Goal: Use online tool/utility: Utilize a website feature to perform a specific function

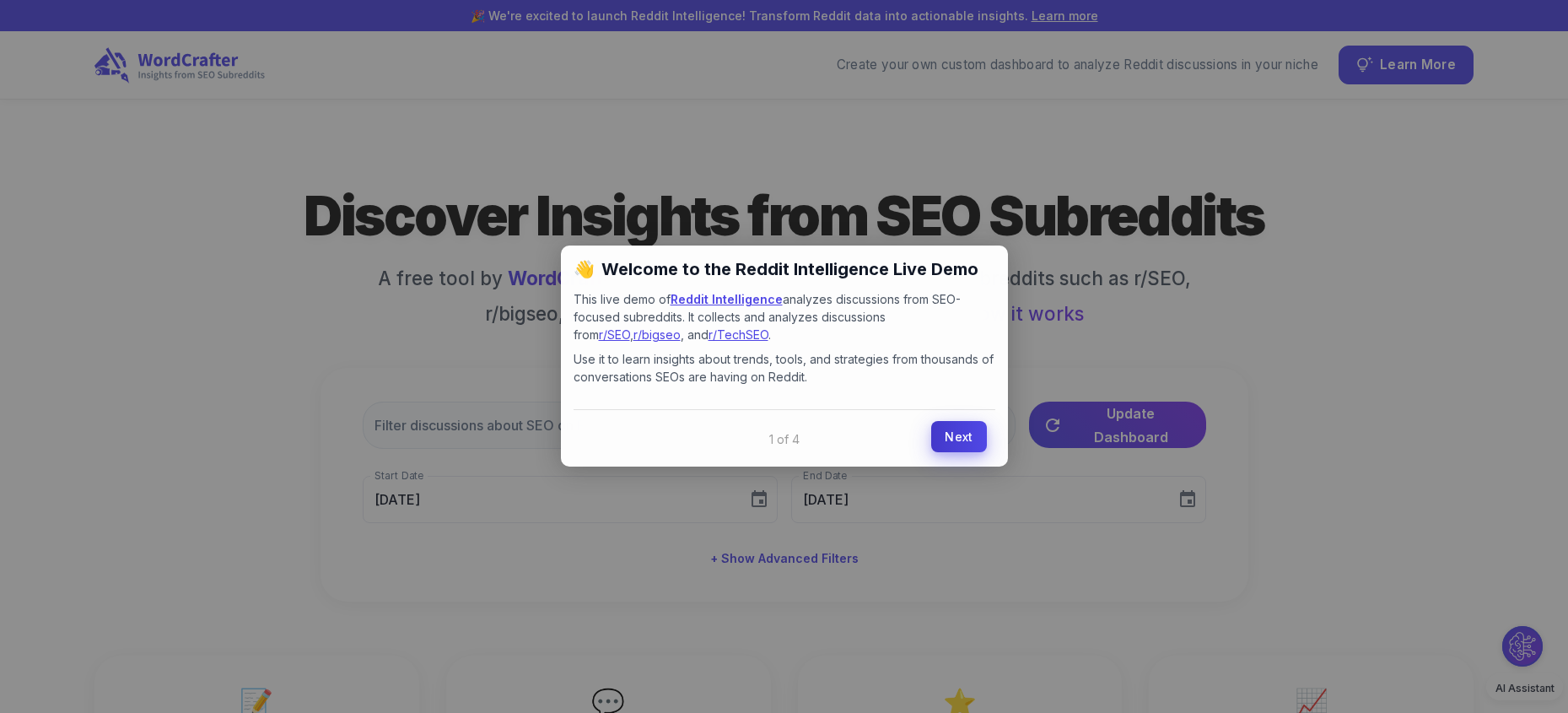
click at [958, 425] on link "Next" at bounding box center [958, 437] width 55 height 31
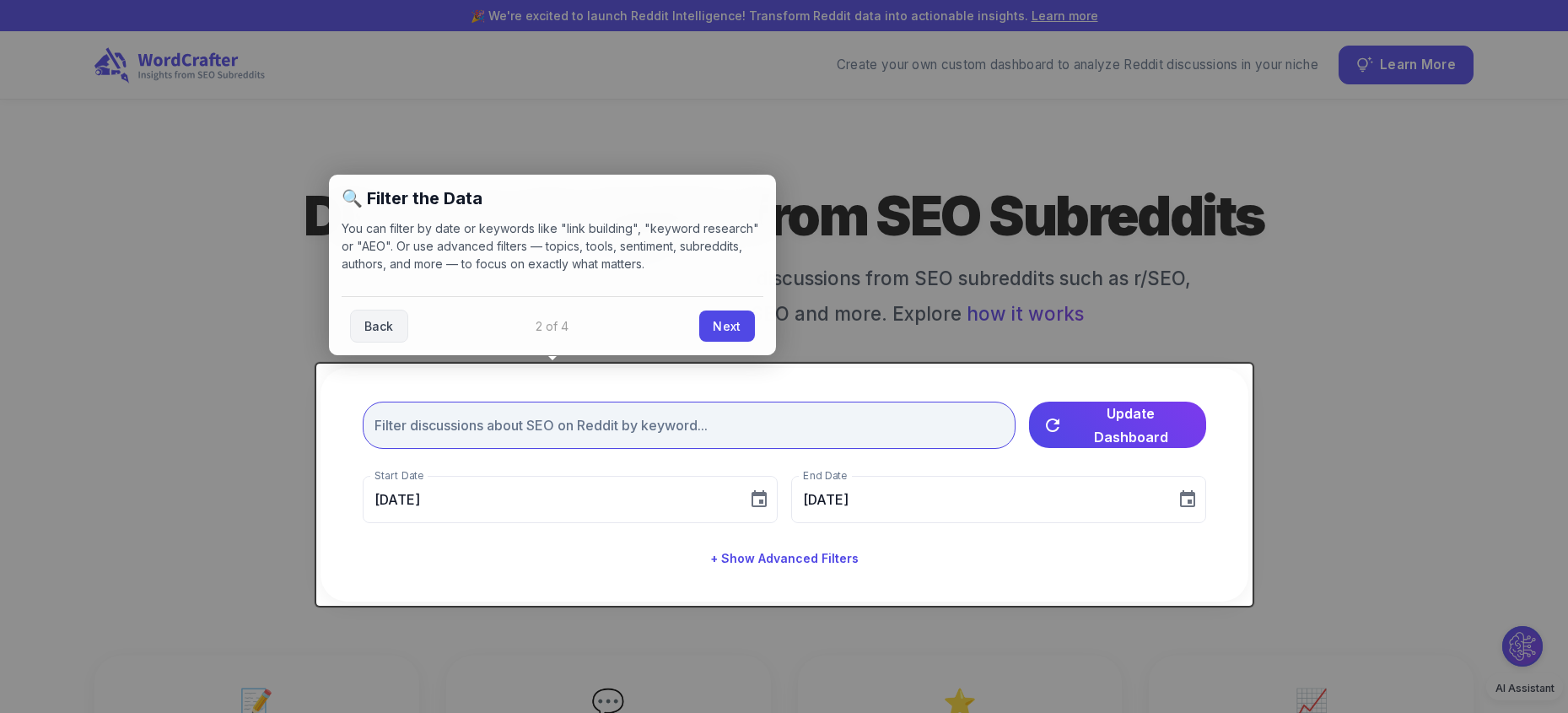
click at [907, 418] on input "text" at bounding box center [690, 425] width 653 height 48
click at [664, 421] on input "text" at bounding box center [690, 425] width 653 height 48
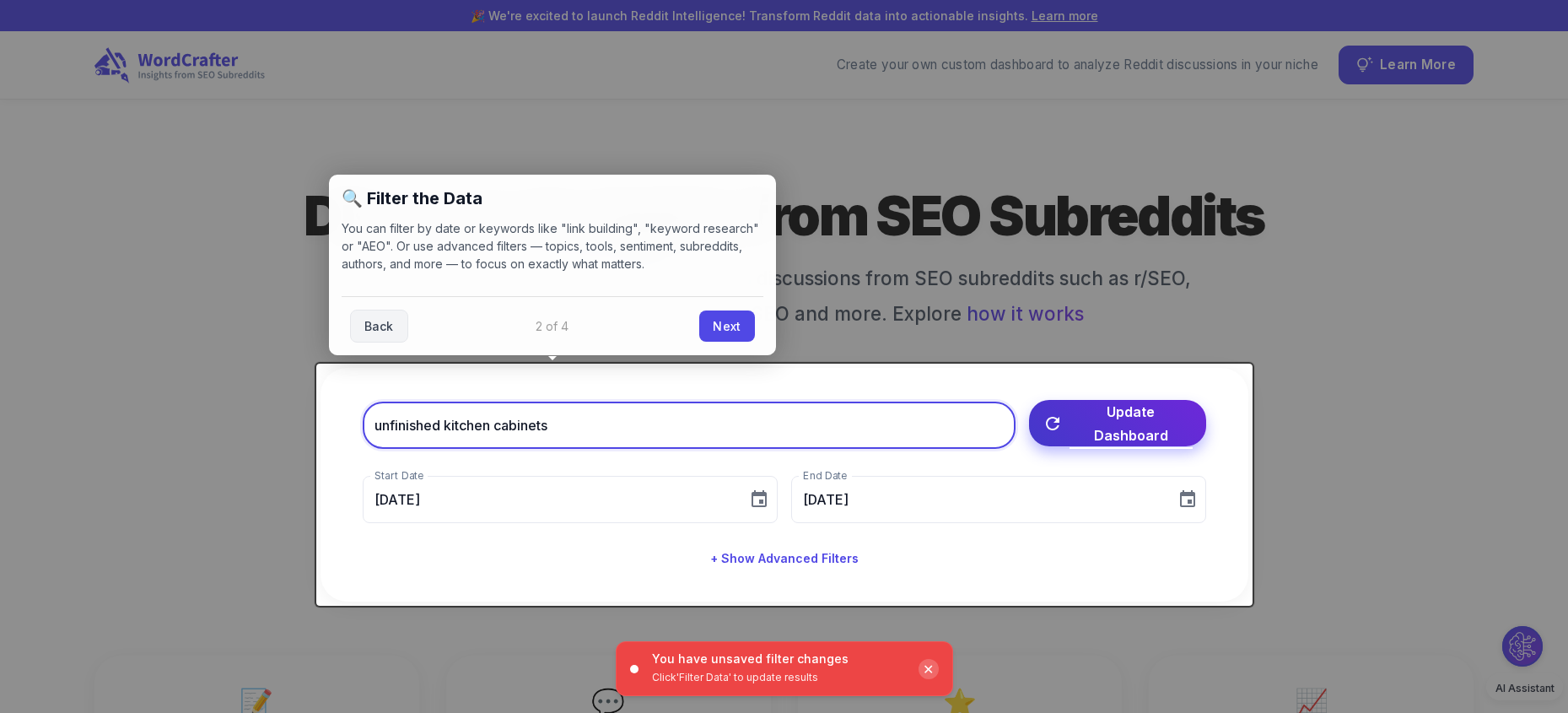
click at [1083, 409] on button "Update Dashboard" at bounding box center [1118, 423] width 177 height 47
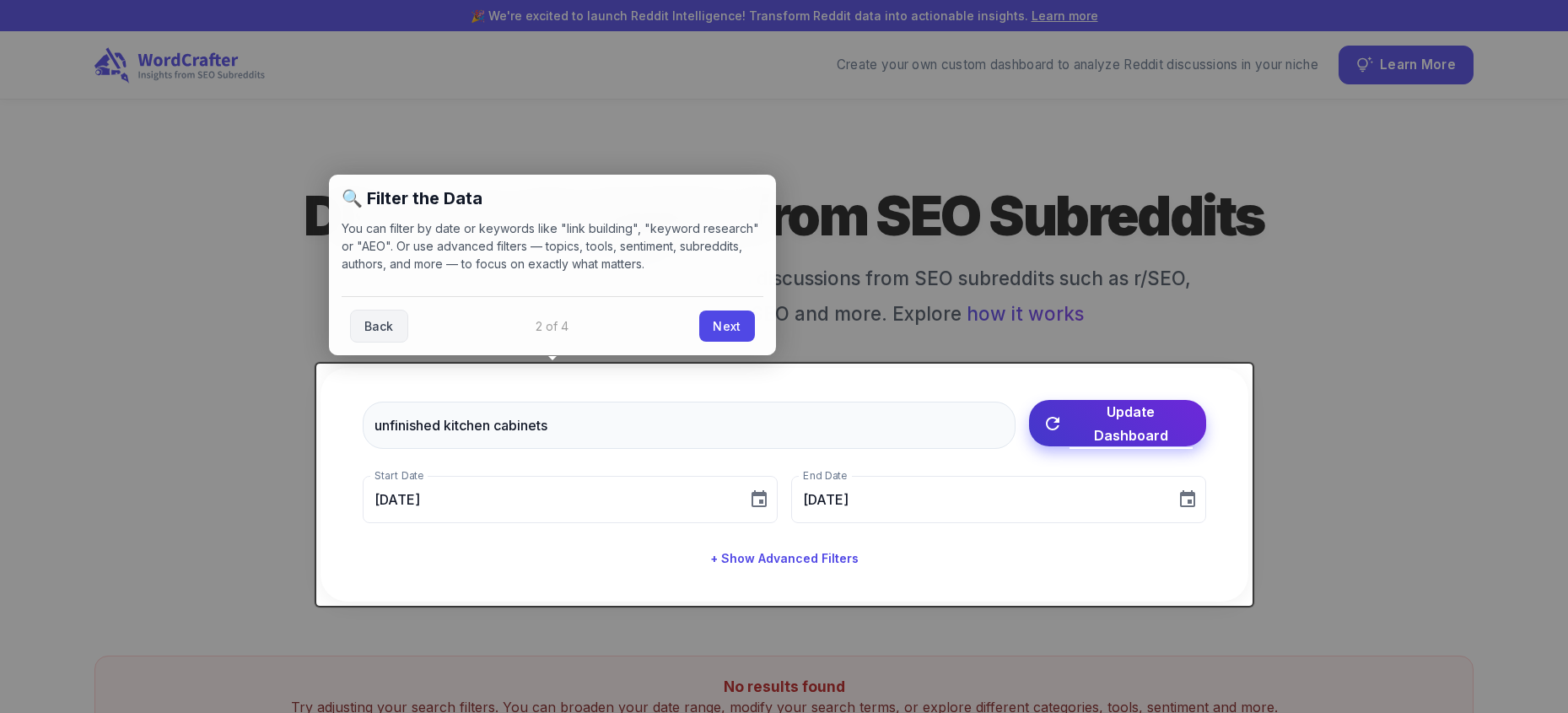
click at [1098, 425] on span "Update Dashboard" at bounding box center [1131, 423] width 123 height 48
click at [737, 317] on link "Next" at bounding box center [726, 324] width 55 height 31
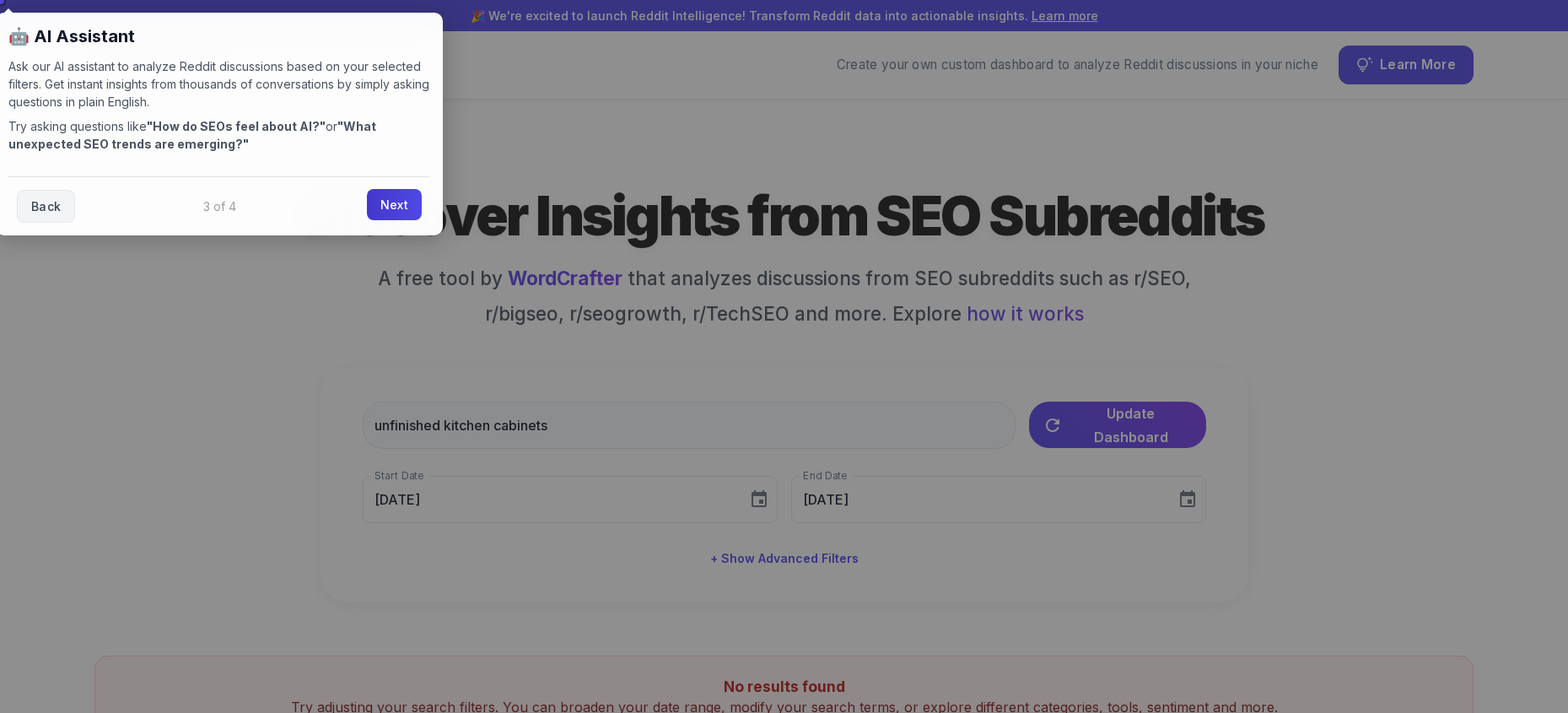
click at [393, 203] on link "Next" at bounding box center [393, 204] width 55 height 31
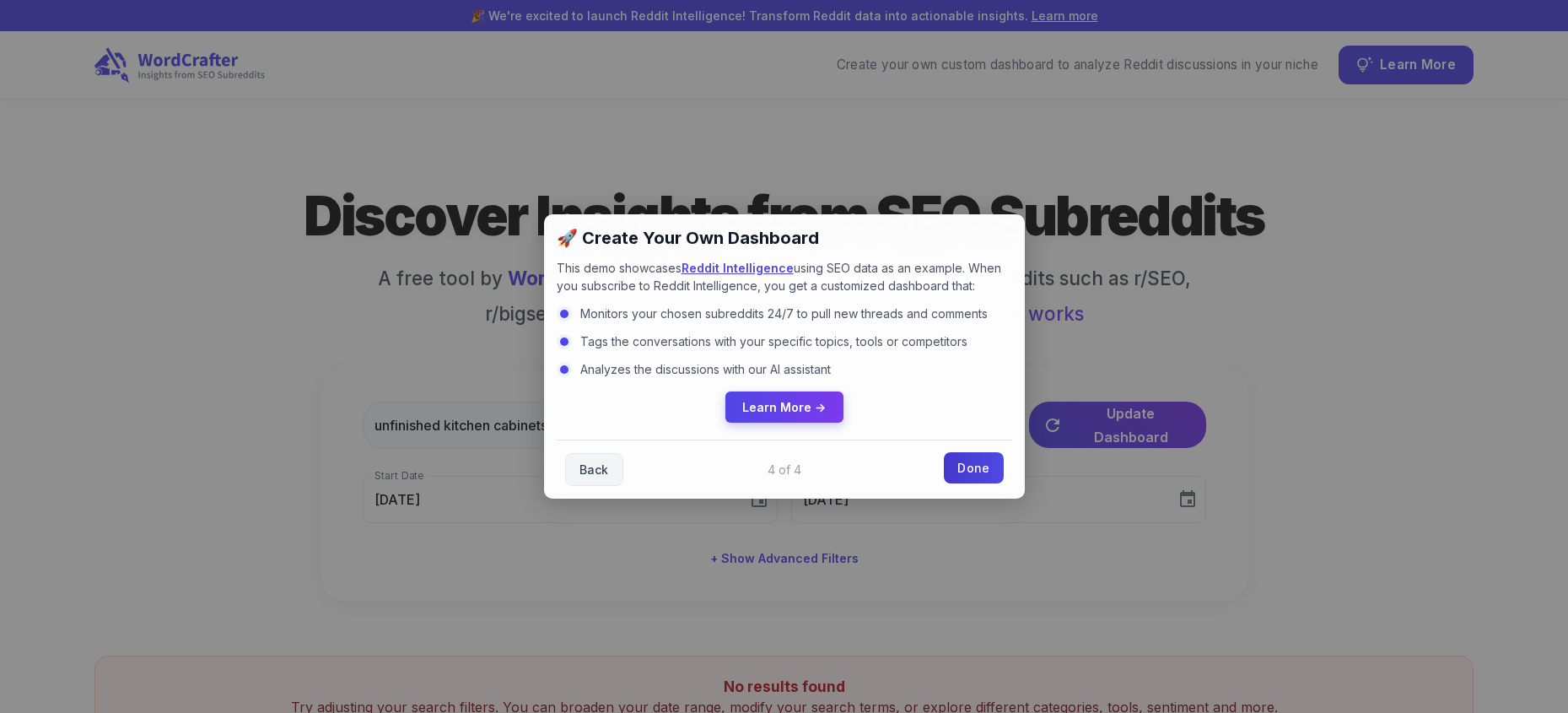
click at [971, 480] on link "Done" at bounding box center [973, 468] width 59 height 31
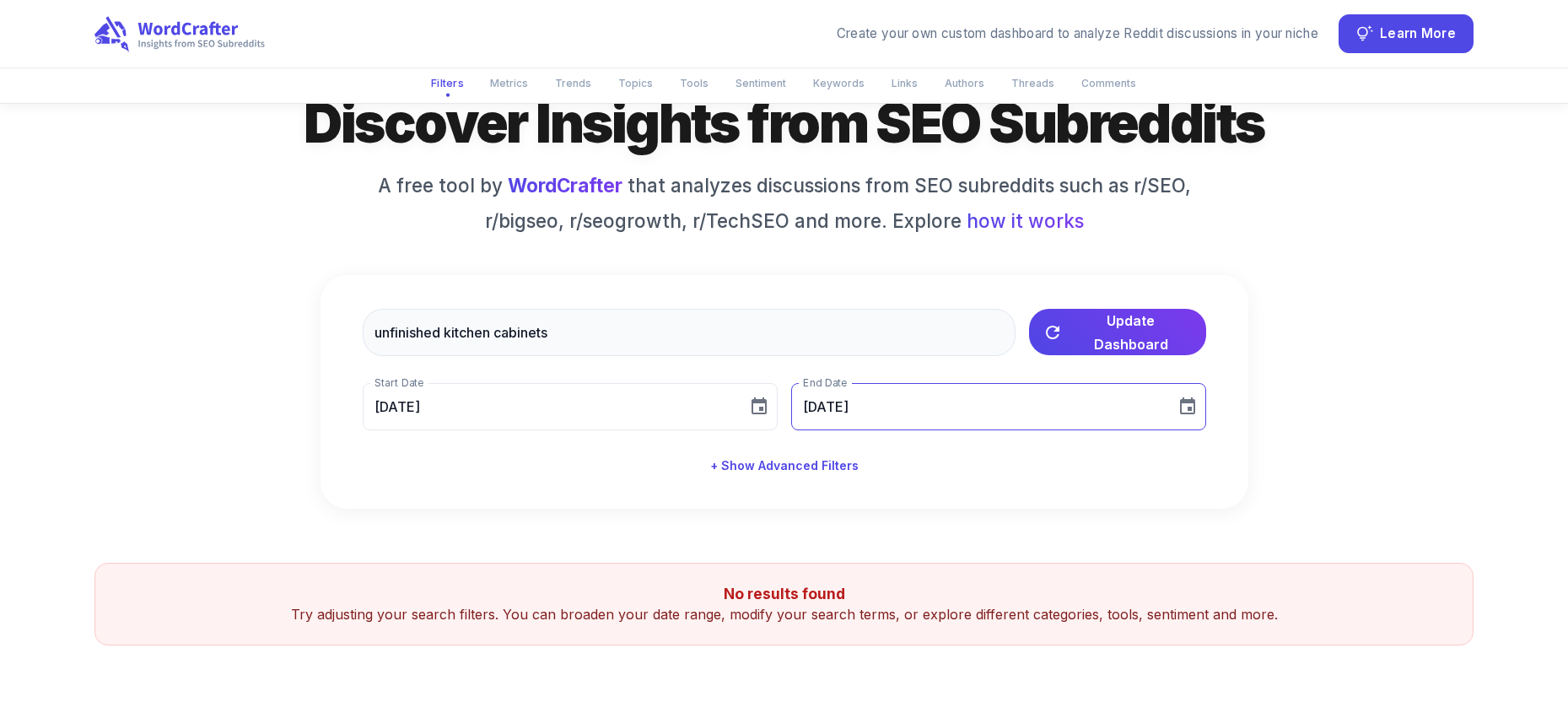
scroll to position [123, 0]
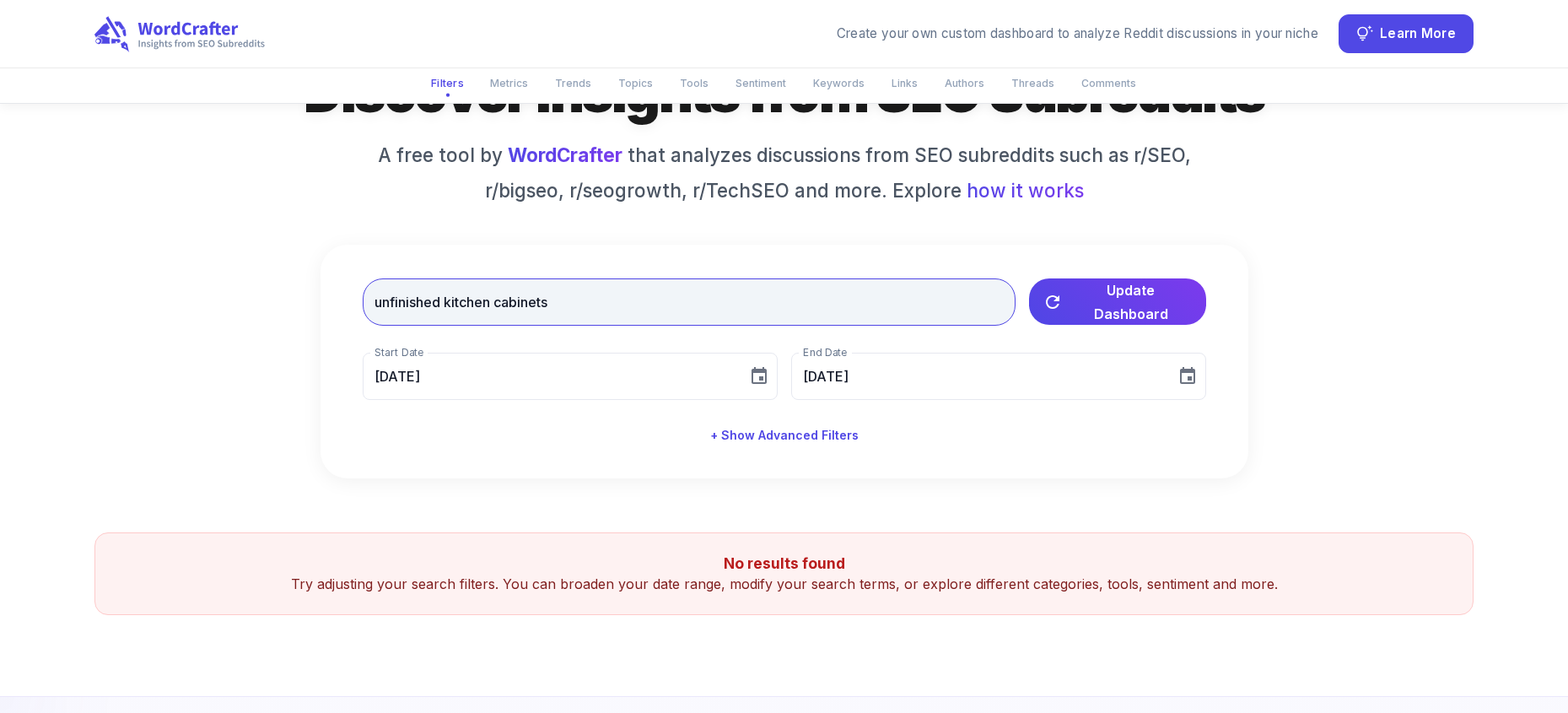
click at [683, 316] on input "unfinished kitchen cabinets" at bounding box center [690, 301] width 653 height 48
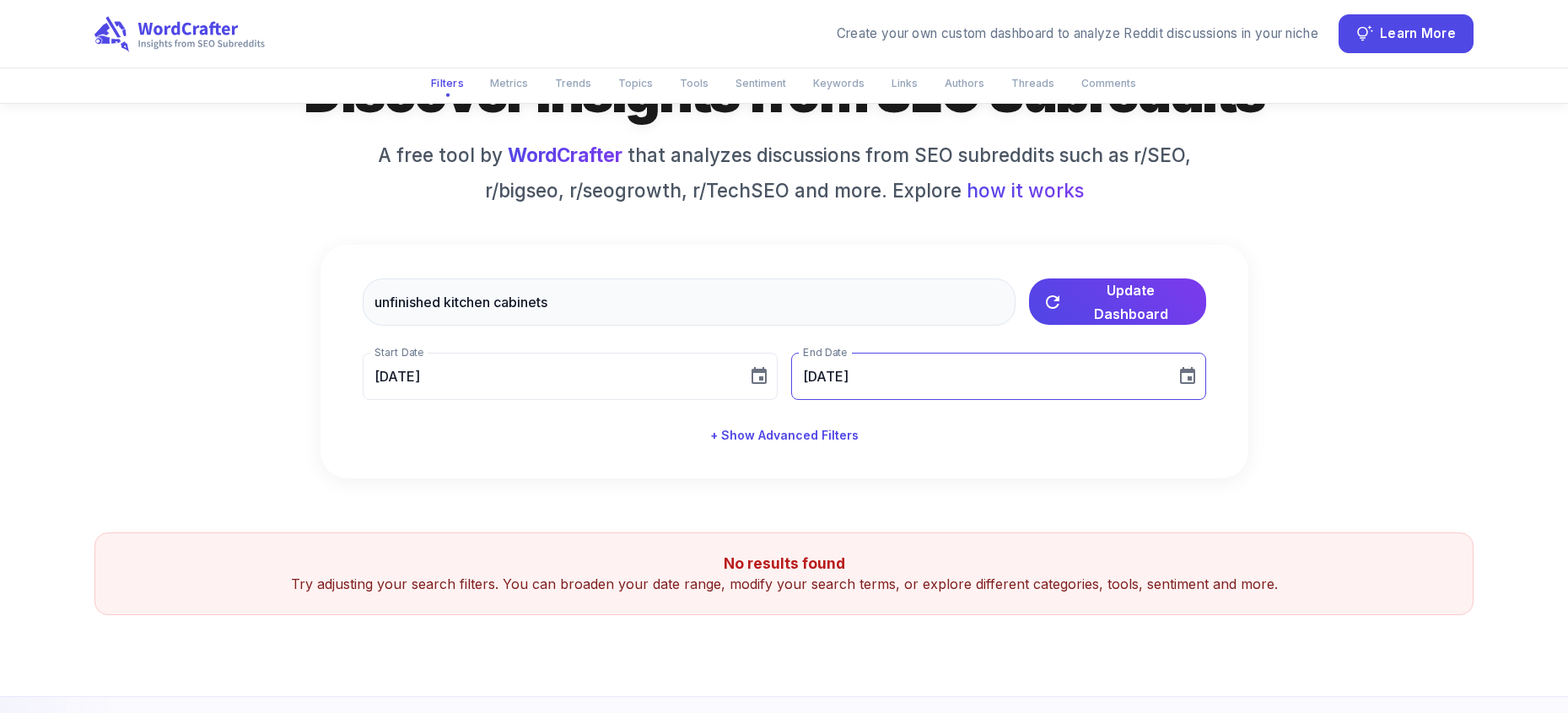
click at [1185, 377] on icon "Choose date, selected date is Sep 30, 2025" at bounding box center [1187, 376] width 20 height 20
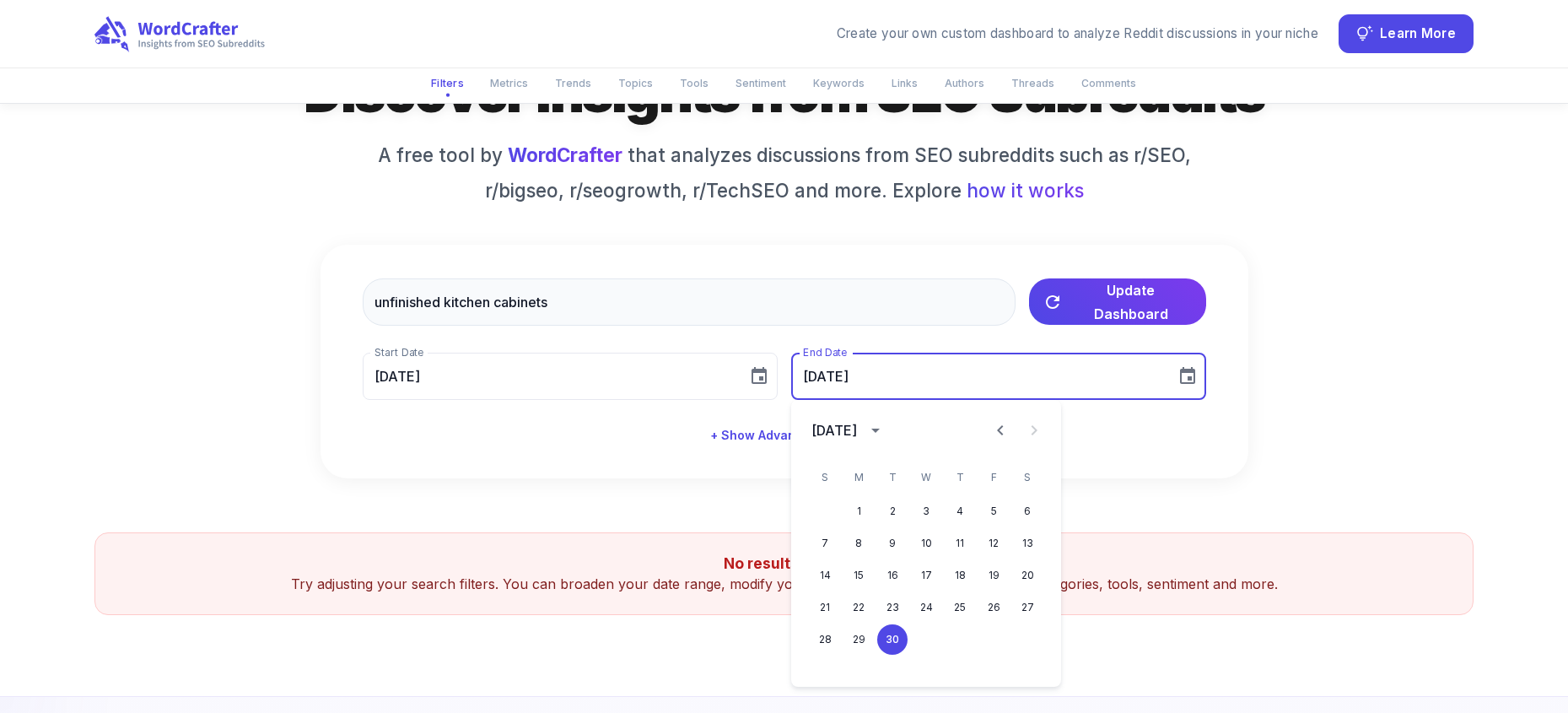
click at [1295, 286] on div "Discover Insights from SEO Subreddits A free tool by WordCrafter that analyzes …" at bounding box center [784, 268] width 1379 height 421
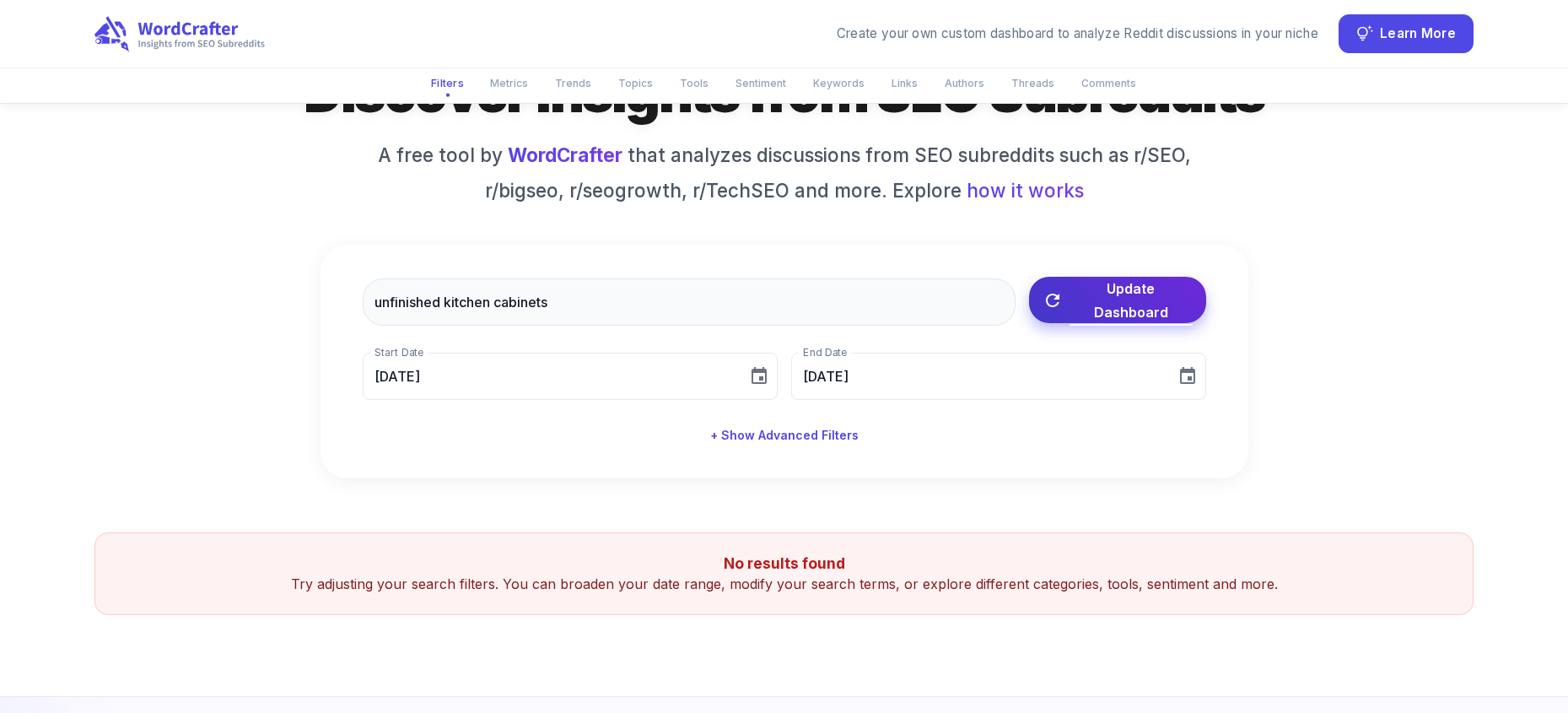
click at [1153, 296] on span "Update Dashboard" at bounding box center [1131, 300] width 123 height 48
click at [1097, 309] on span "Update Dashboard" at bounding box center [1131, 300] width 123 height 48
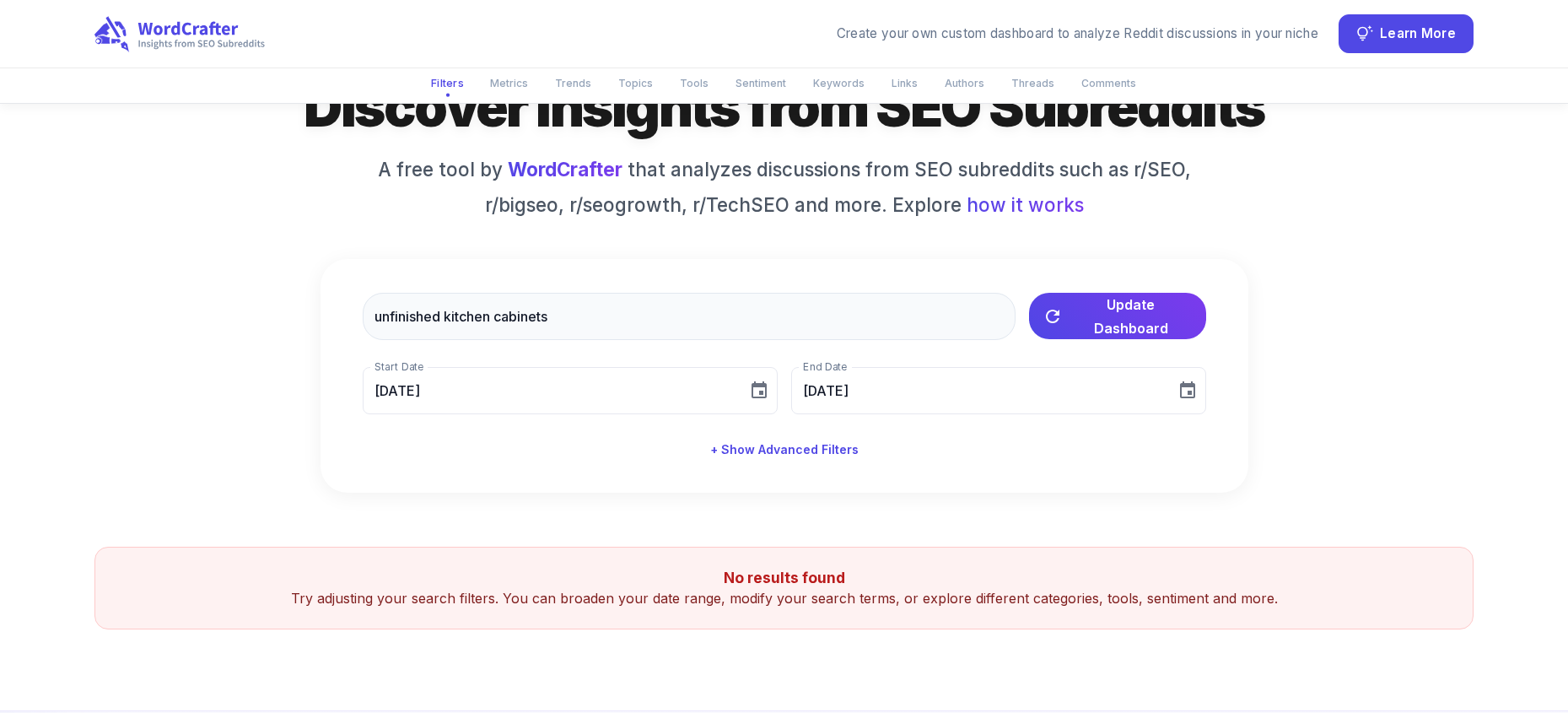
scroll to position [107, 0]
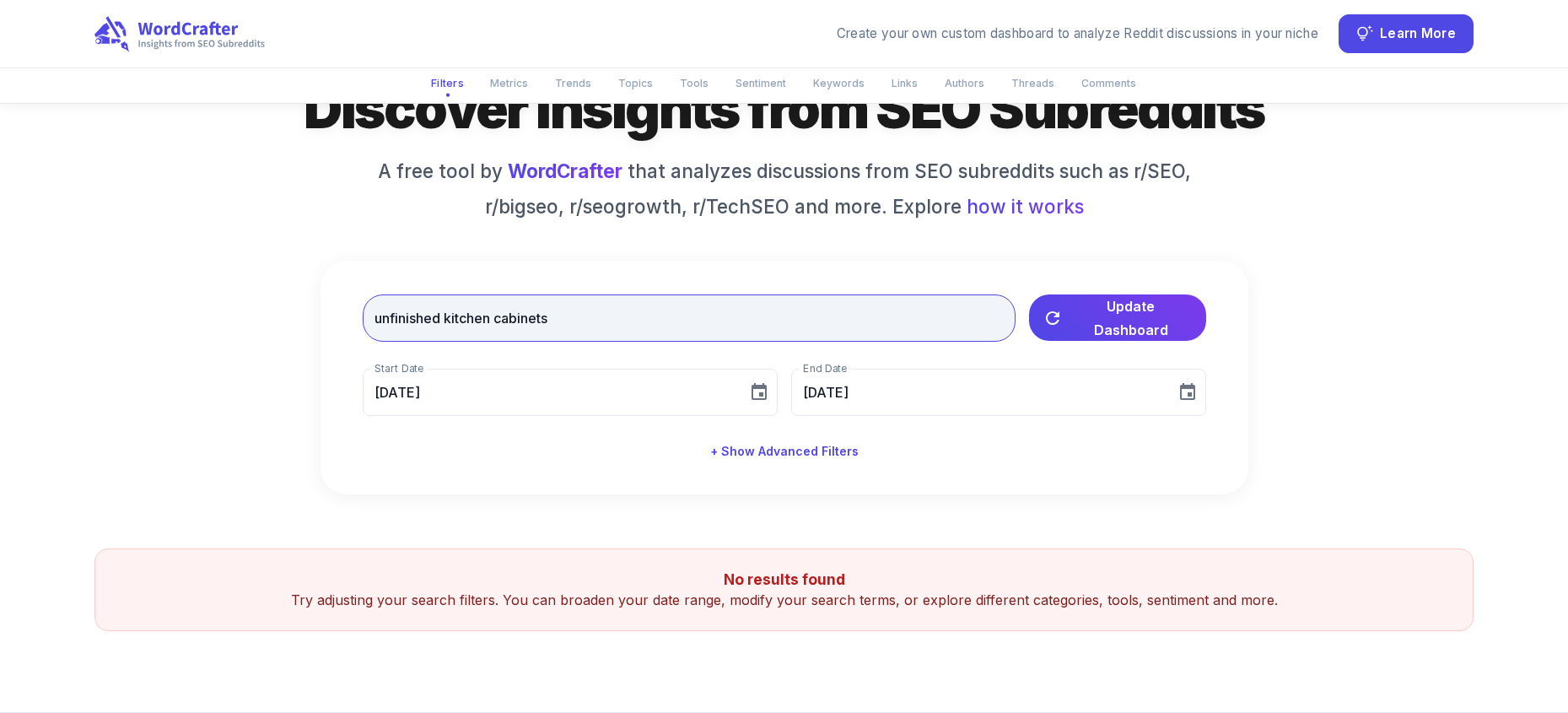
click at [484, 308] on input "unfinished kitchen cabinets" at bounding box center [690, 318] width 653 height 48
click at [480, 312] on input "unfinished kitchen cabinets" at bounding box center [690, 318] width 653 height 48
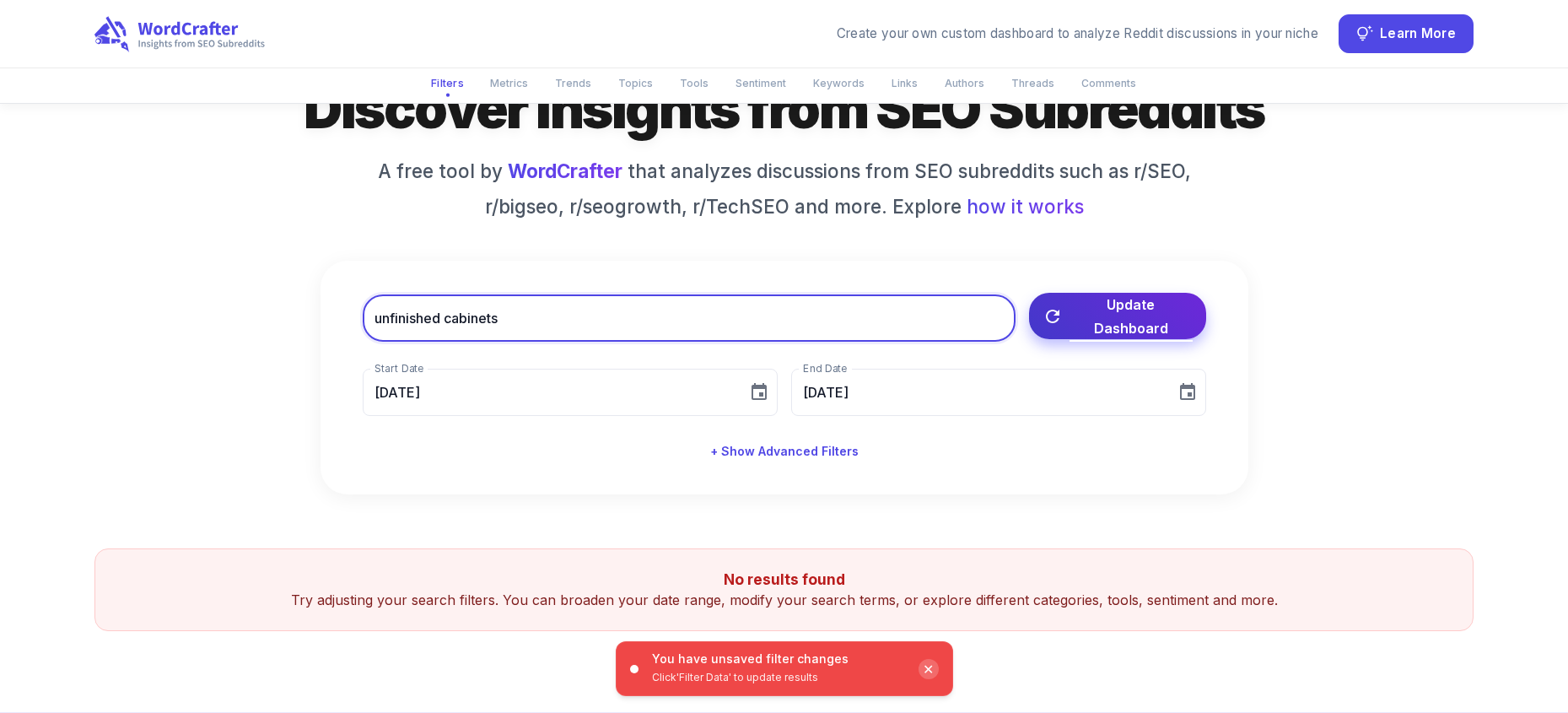
type input "unfinished cabinets"
click at [1085, 324] on span "Update Dashboard" at bounding box center [1131, 316] width 123 height 48
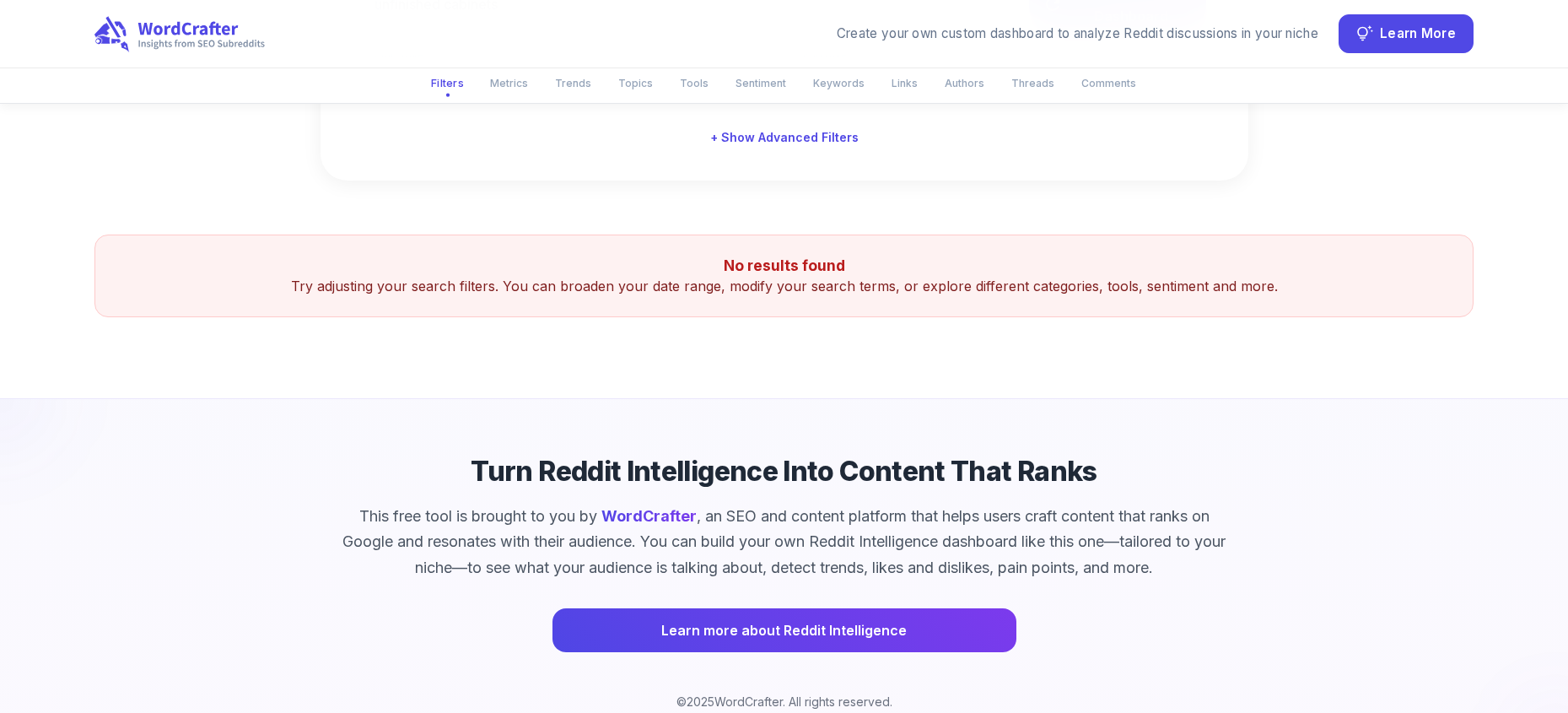
scroll to position [62, 0]
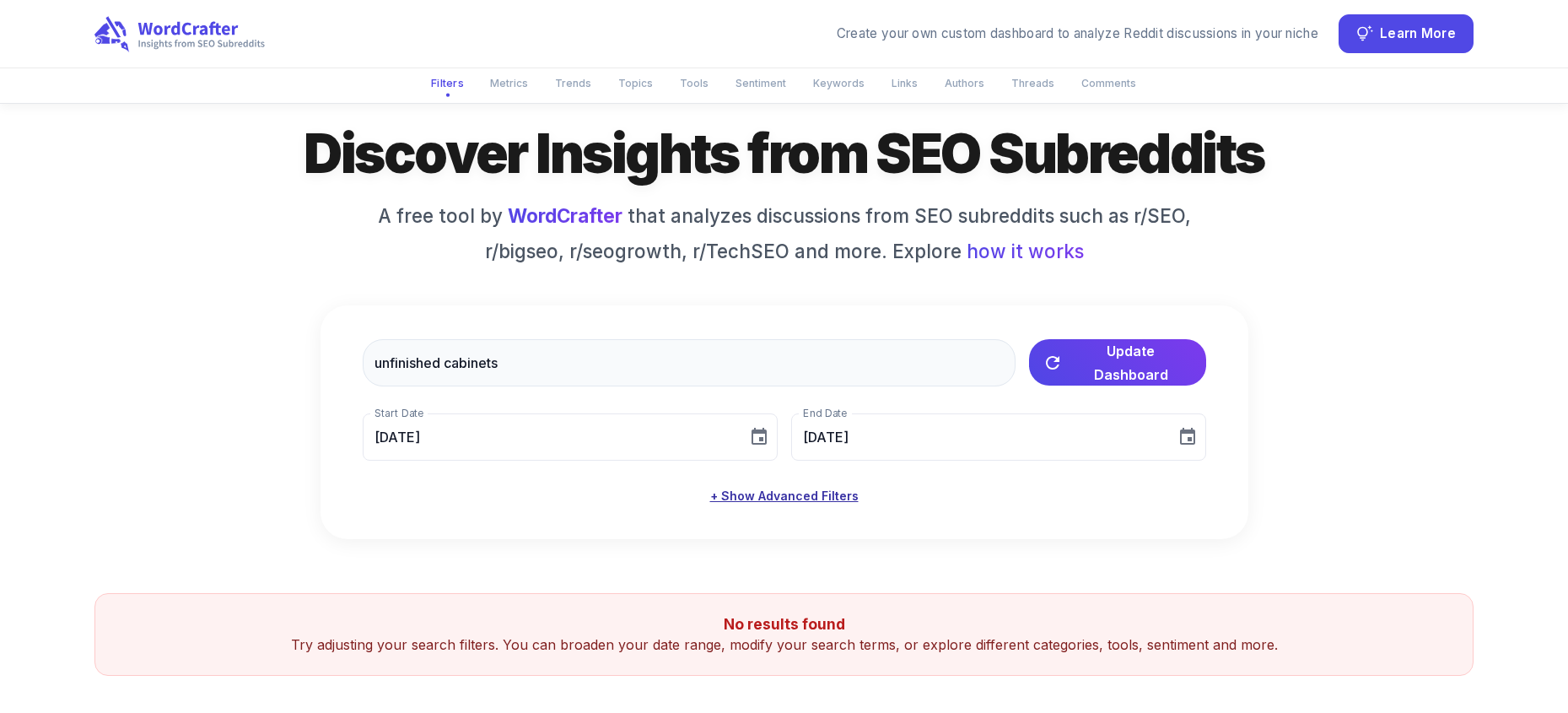
click at [807, 493] on button "+ Show Advanced Filters" at bounding box center [784, 496] width 162 height 31
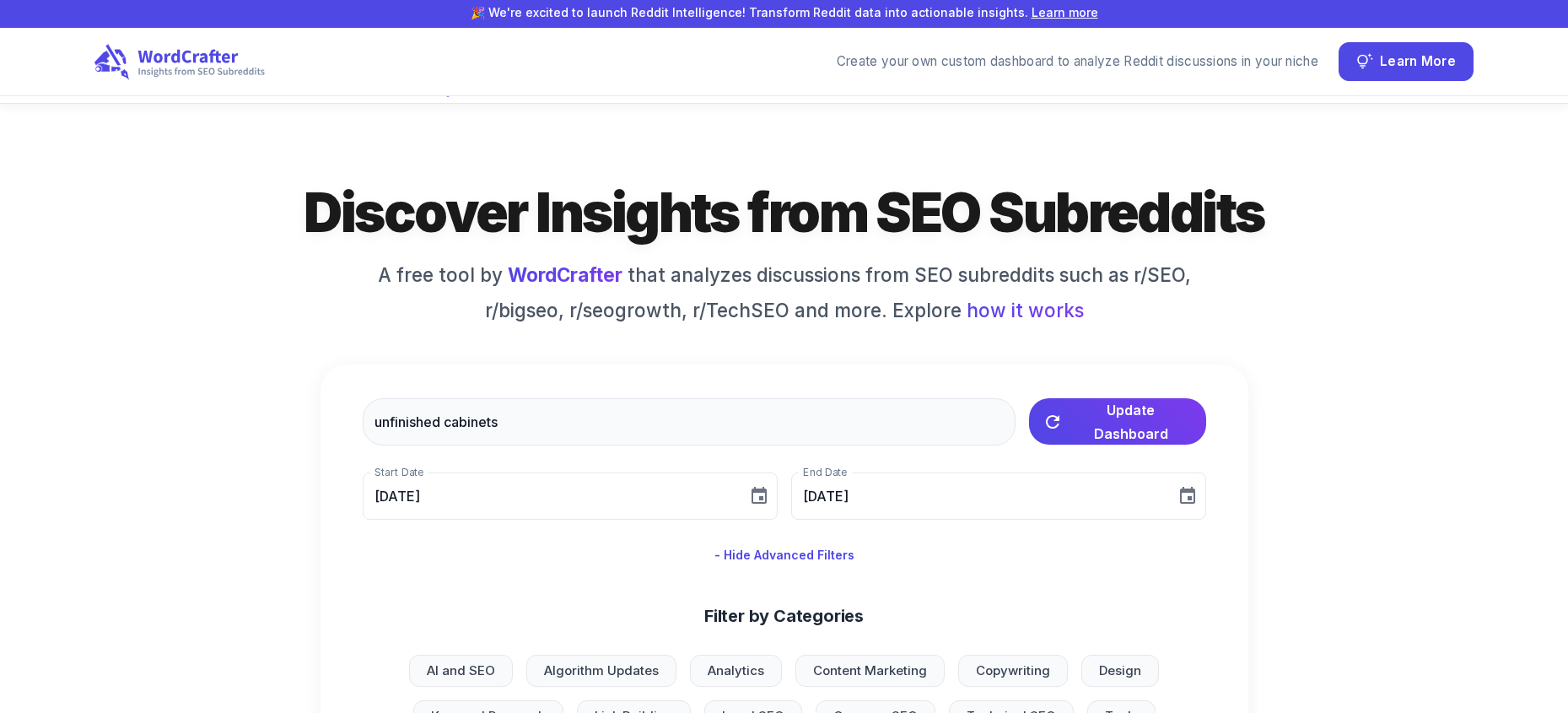
scroll to position [0, 0]
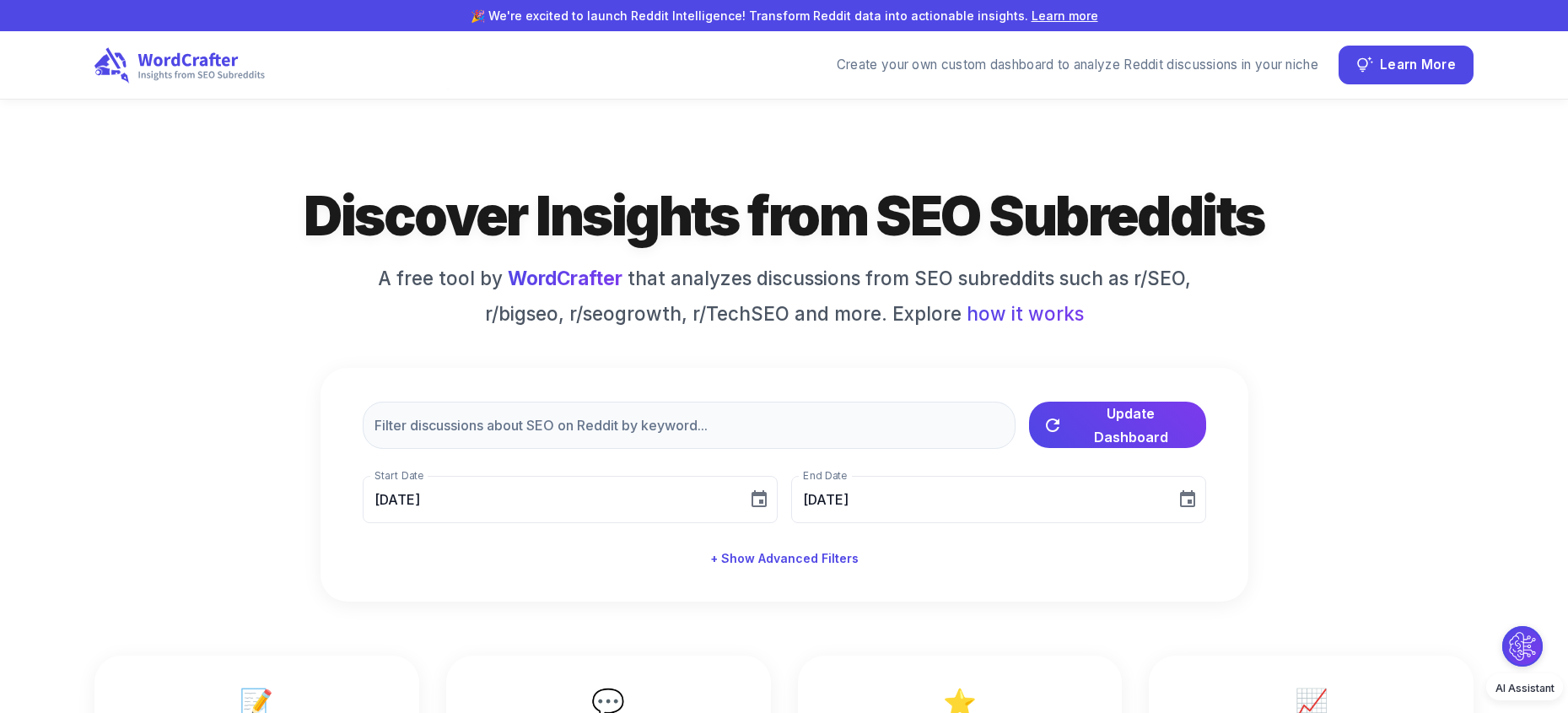
click at [1148, 68] on div "Create your own custom dashboard to analyze Reddit discussions in your niche" at bounding box center [1078, 65] width 482 height 19
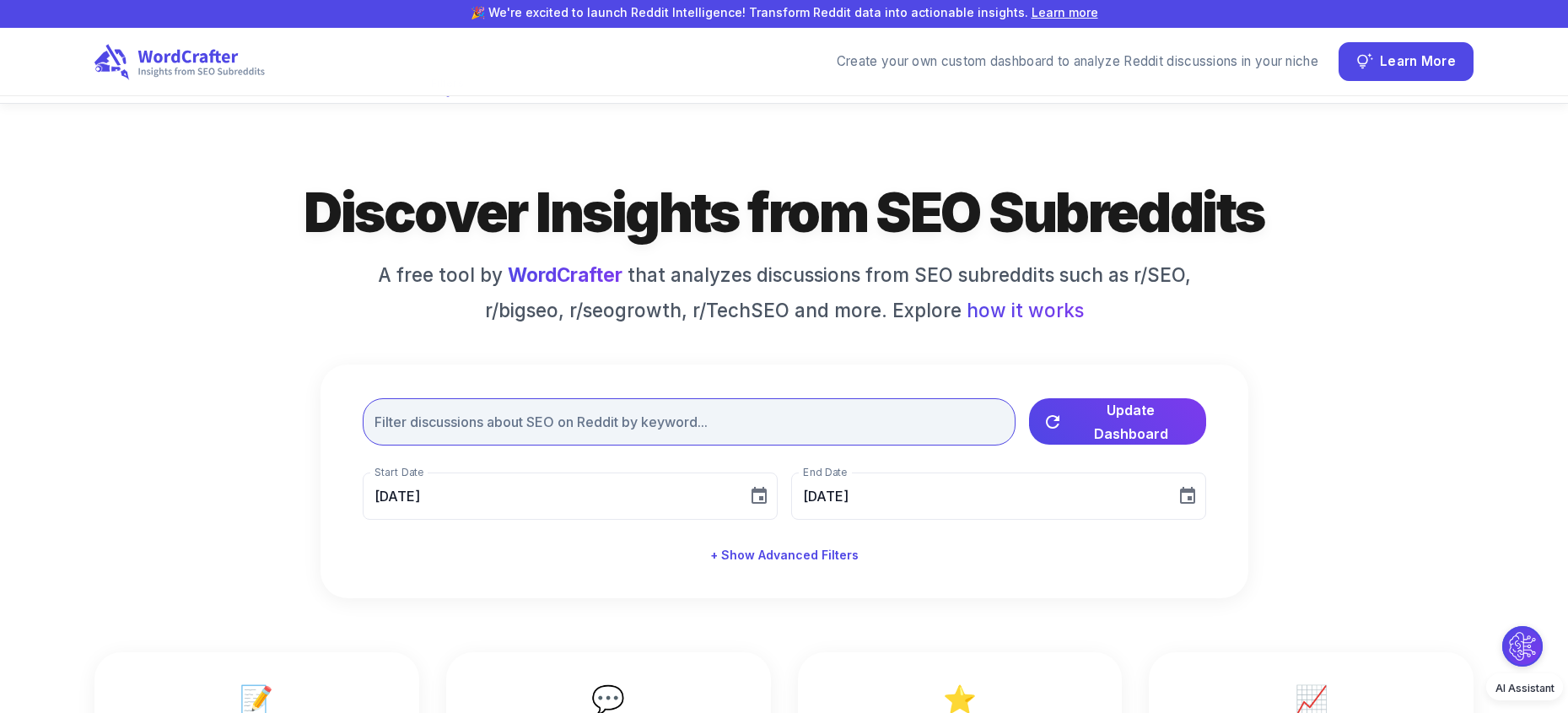
click at [748, 425] on input "text" at bounding box center [690, 422] width 653 height 48
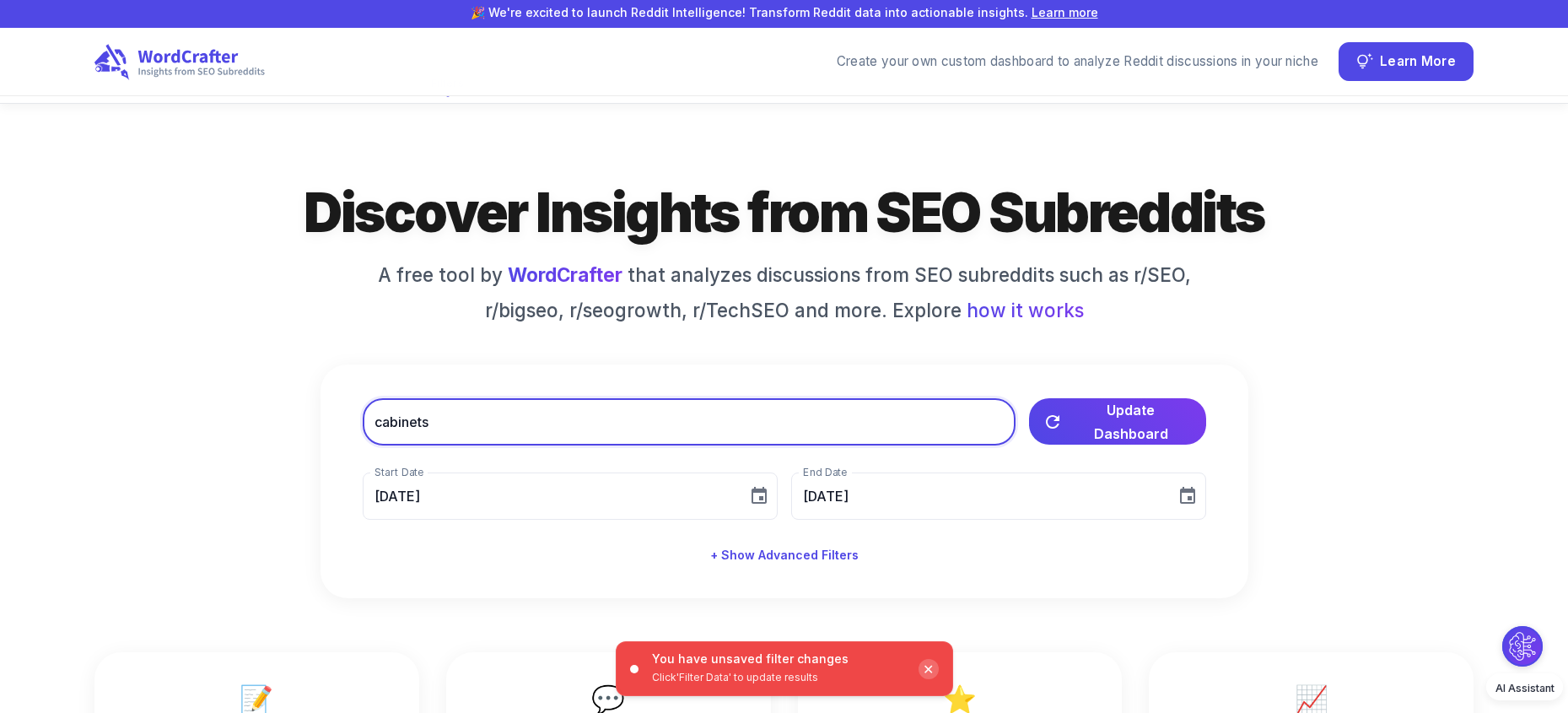
type input "cabinets"
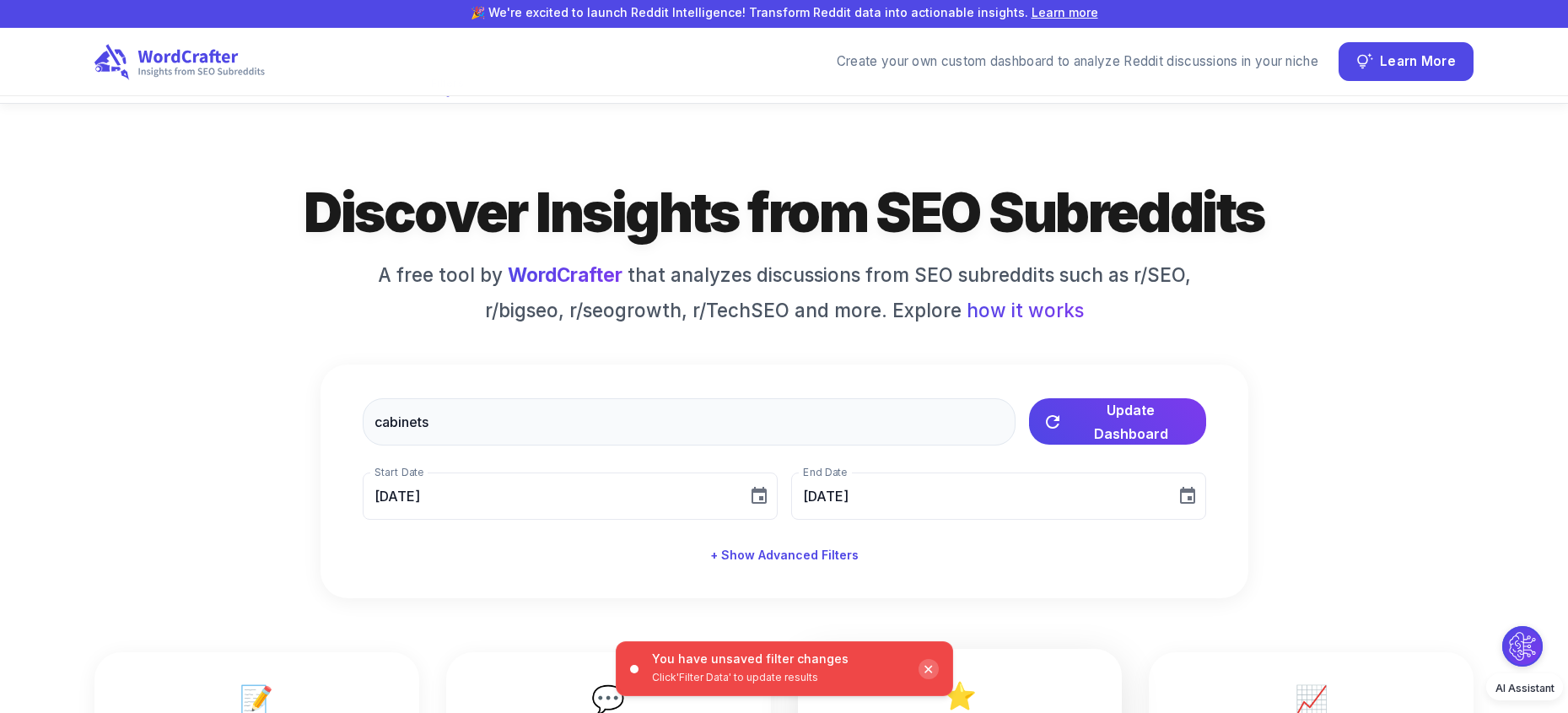
click at [934, 671] on div "✕" at bounding box center [928, 668] width 20 height 20
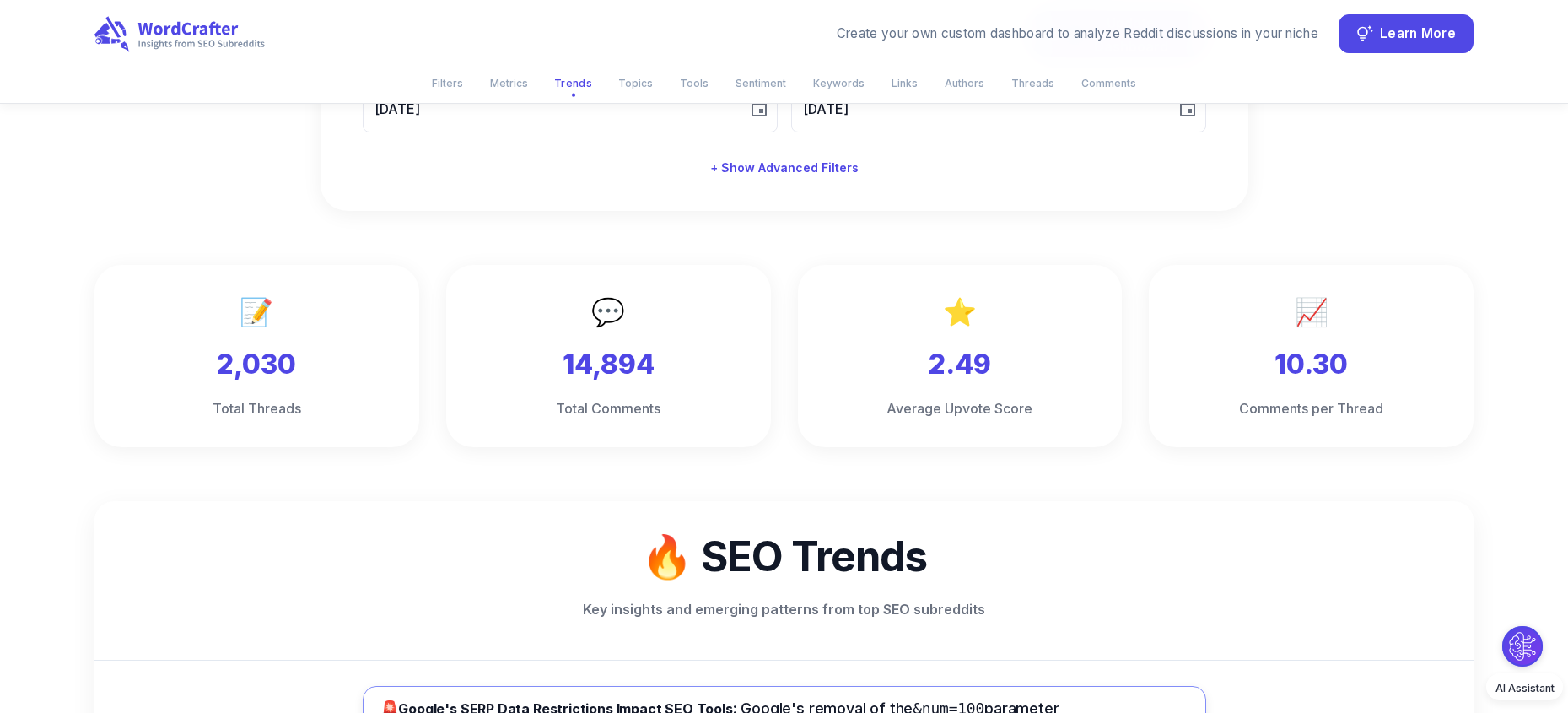
scroll to position [15, 0]
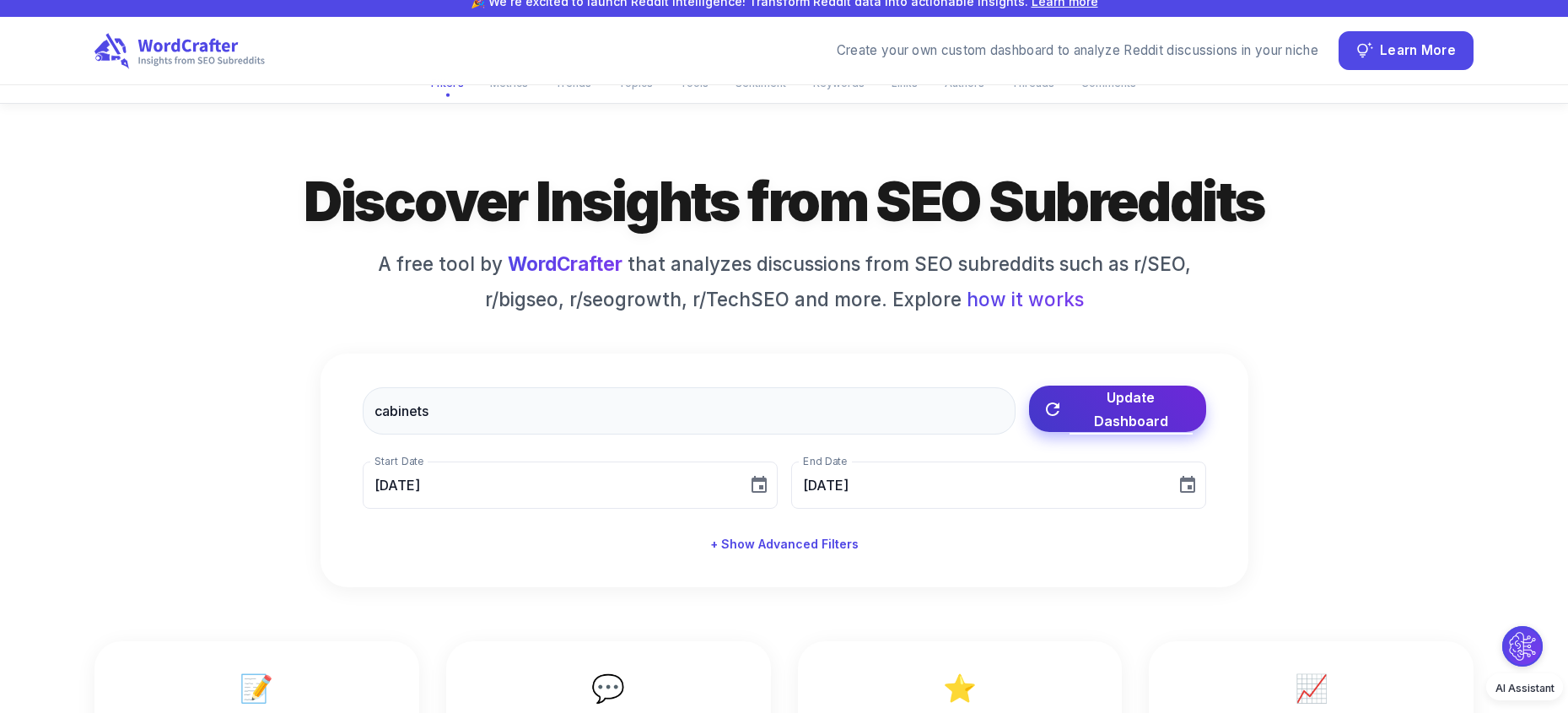
click at [1086, 413] on span "Update Dashboard" at bounding box center [1131, 409] width 123 height 48
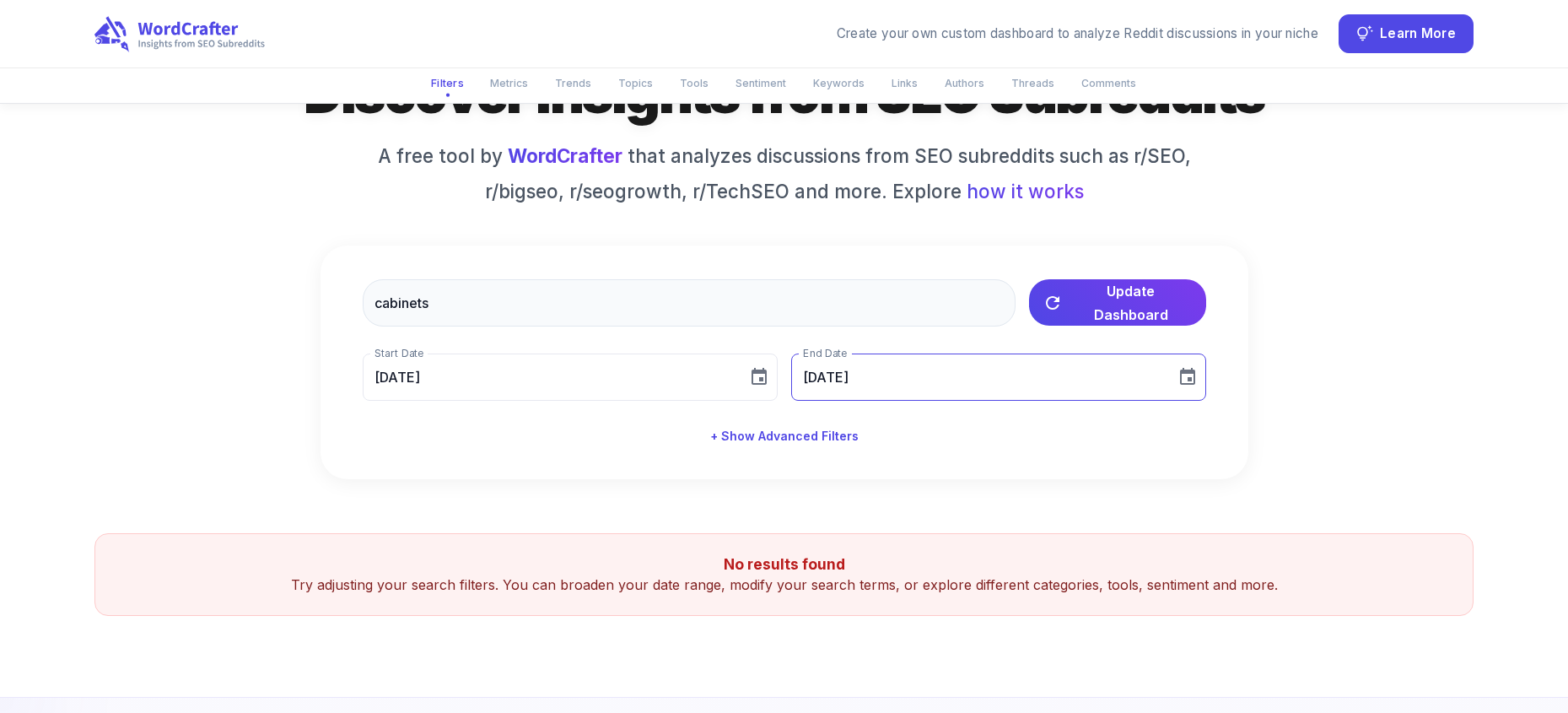
scroll to position [126, 0]
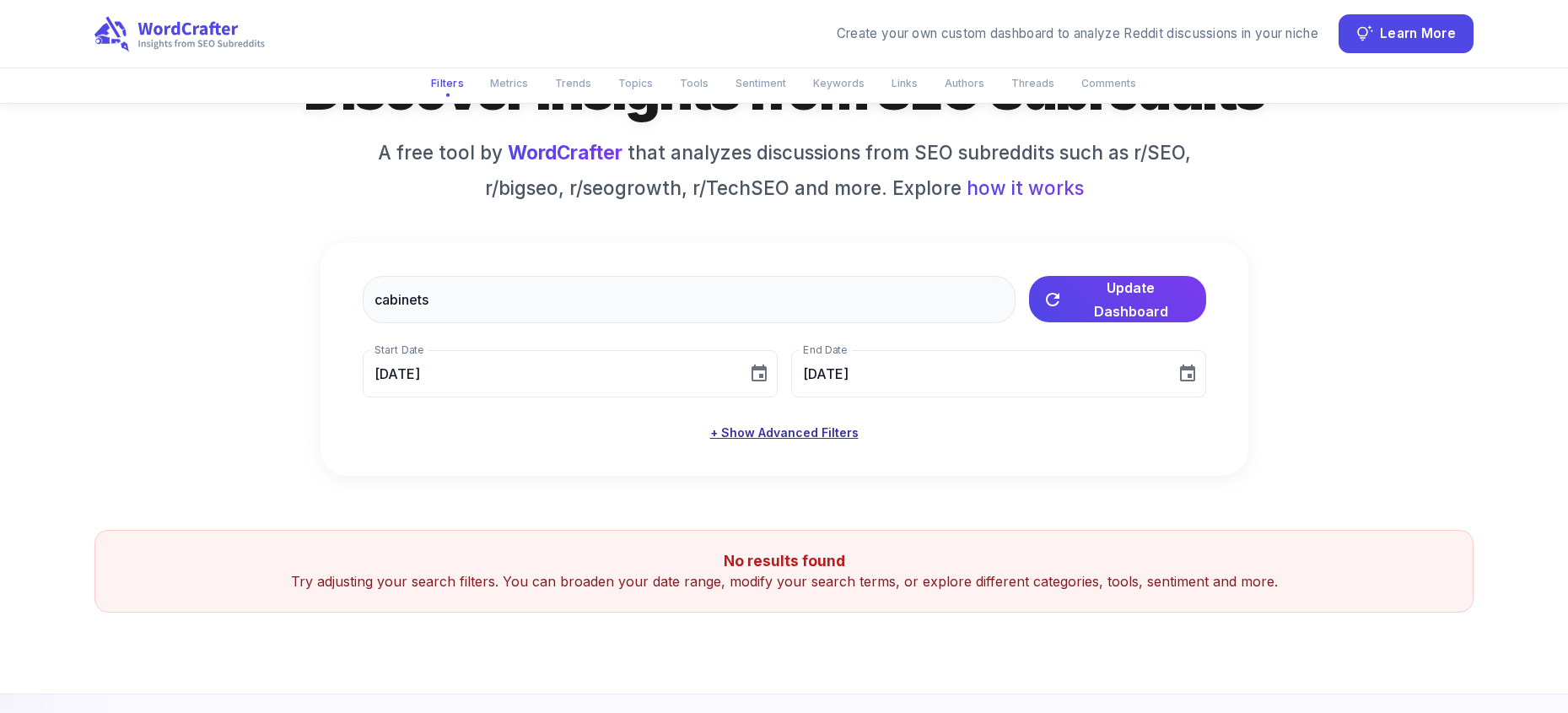
click at [808, 438] on button "+ Show Advanced Filters" at bounding box center [784, 433] width 162 height 31
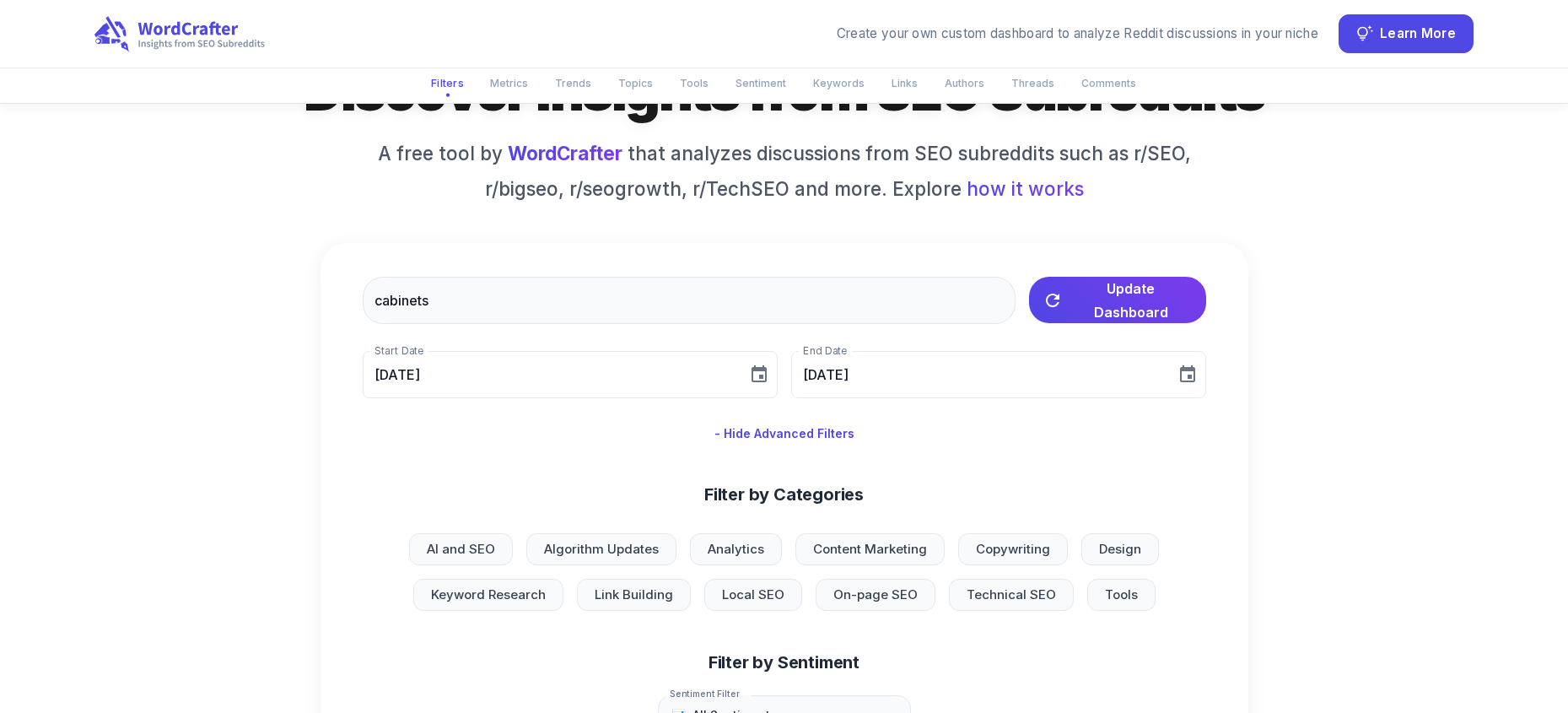
scroll to position [0, 0]
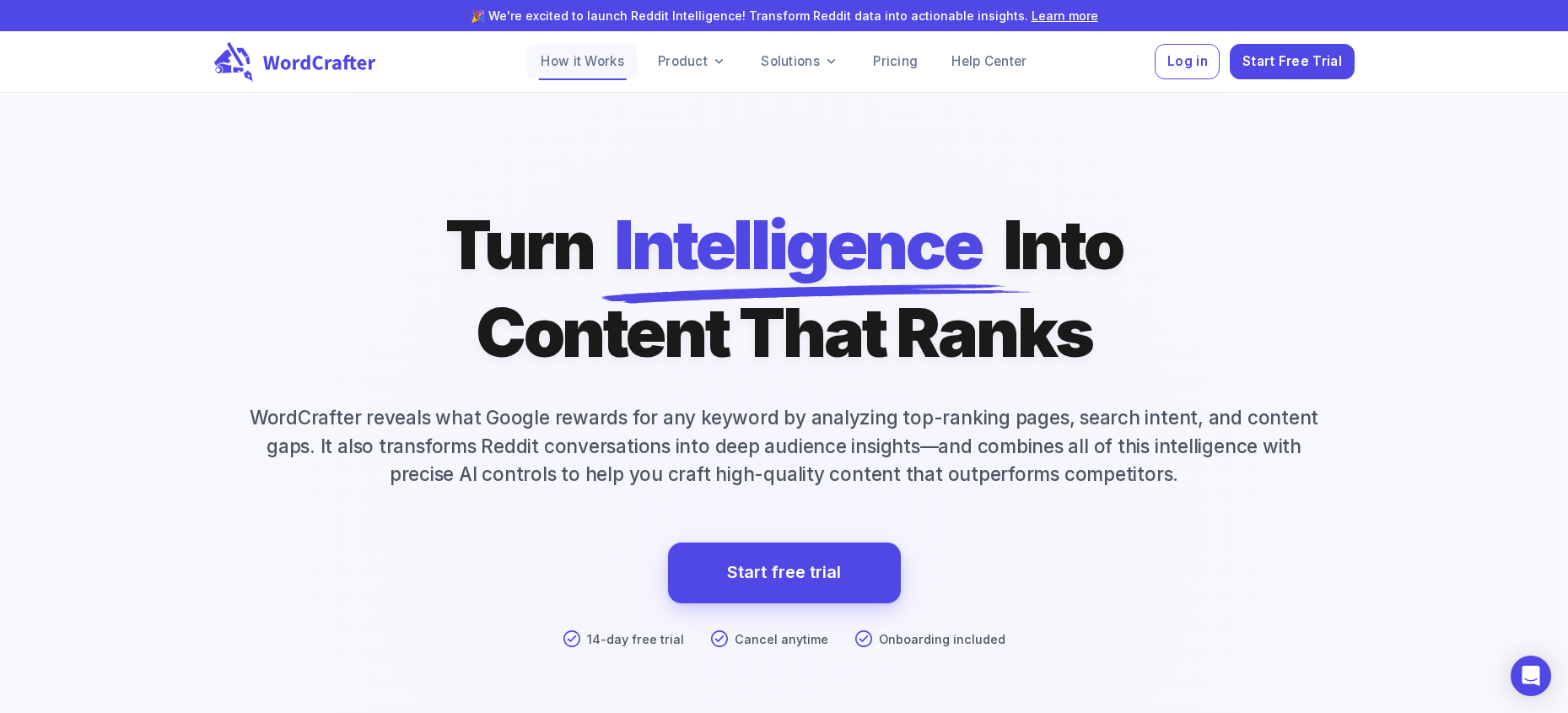
click at [588, 65] on link "How it Works" at bounding box center [582, 62] width 111 height 34
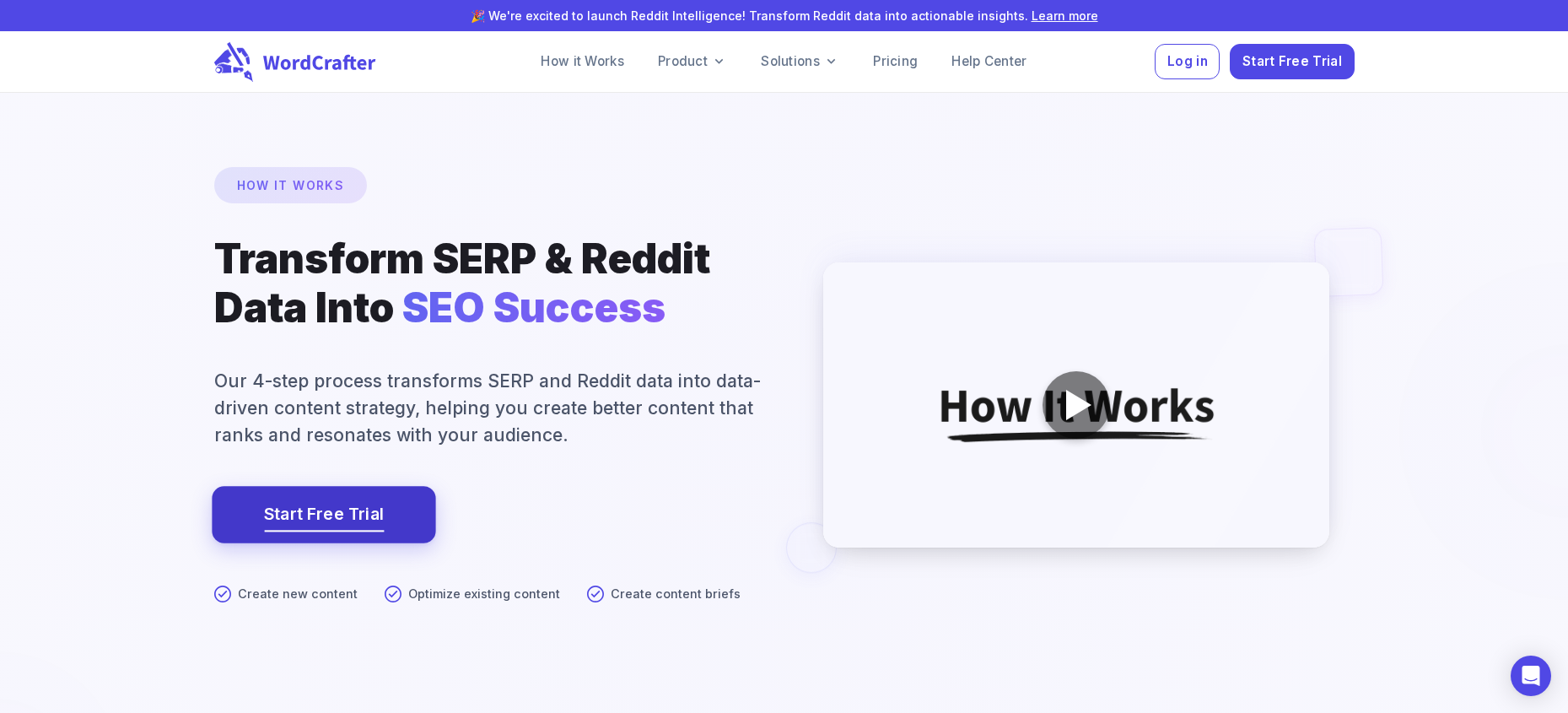
click at [334, 515] on link "Start Free Trial" at bounding box center [324, 514] width 120 height 29
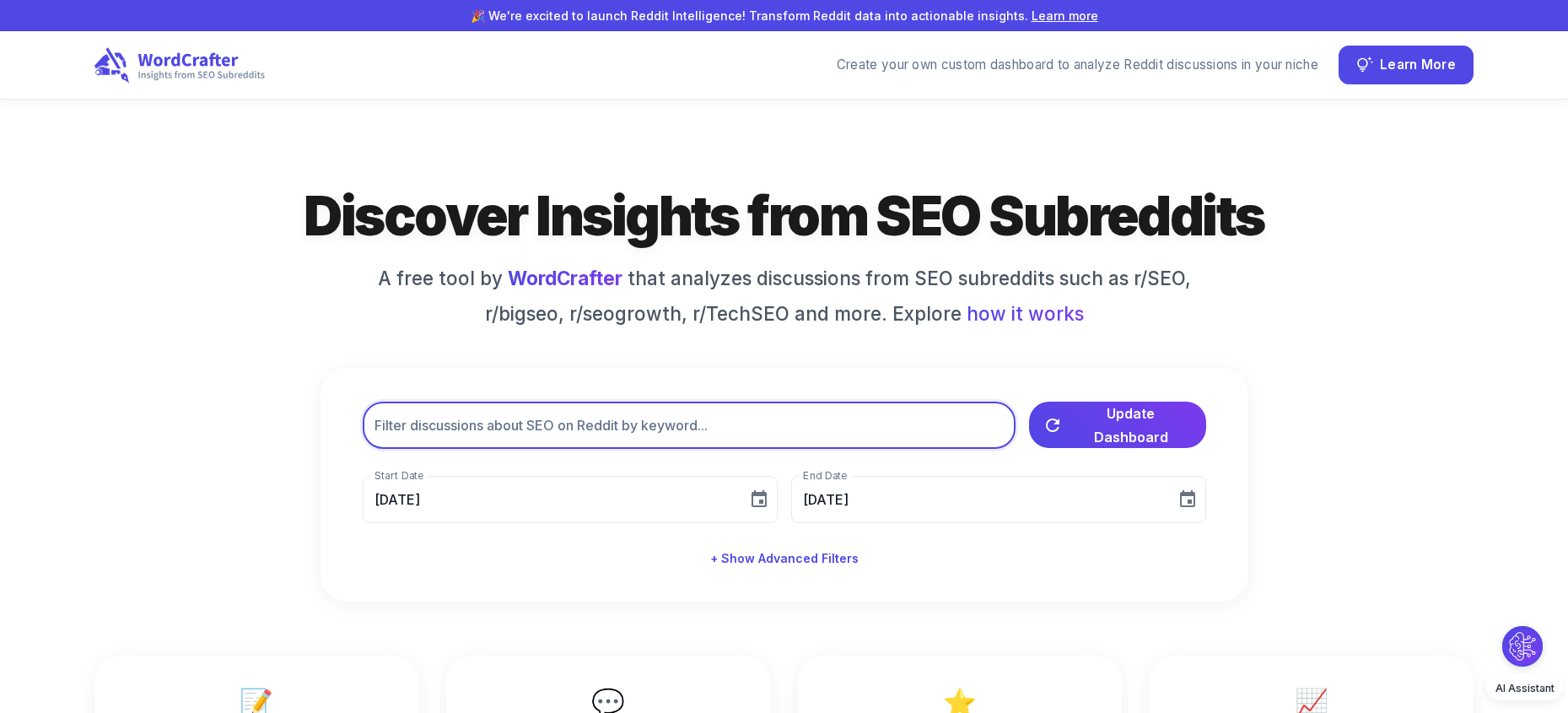
click at [839, 412] on input "text" at bounding box center [690, 425] width 653 height 48
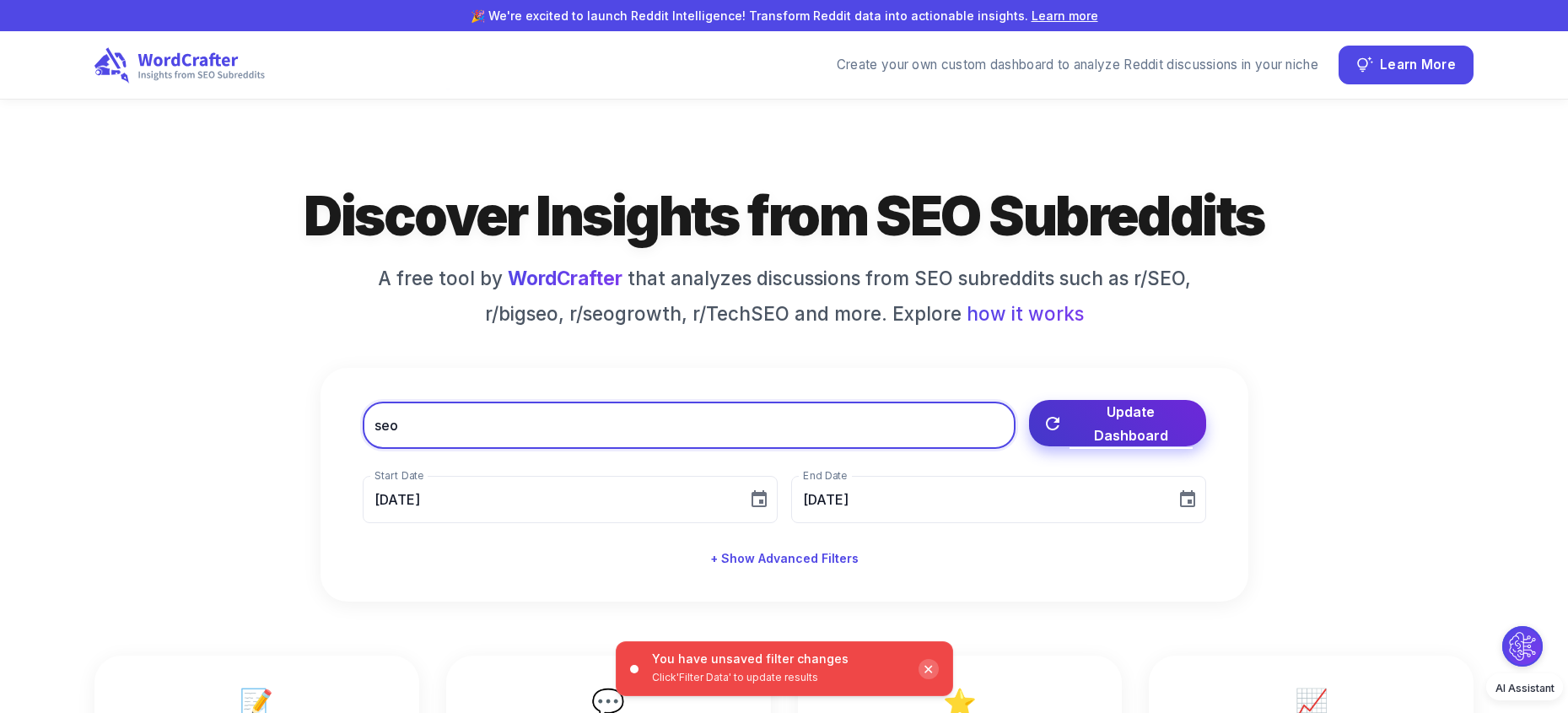
type input "seo"
click at [1141, 423] on span "Update Dashboard" at bounding box center [1131, 423] width 123 height 48
